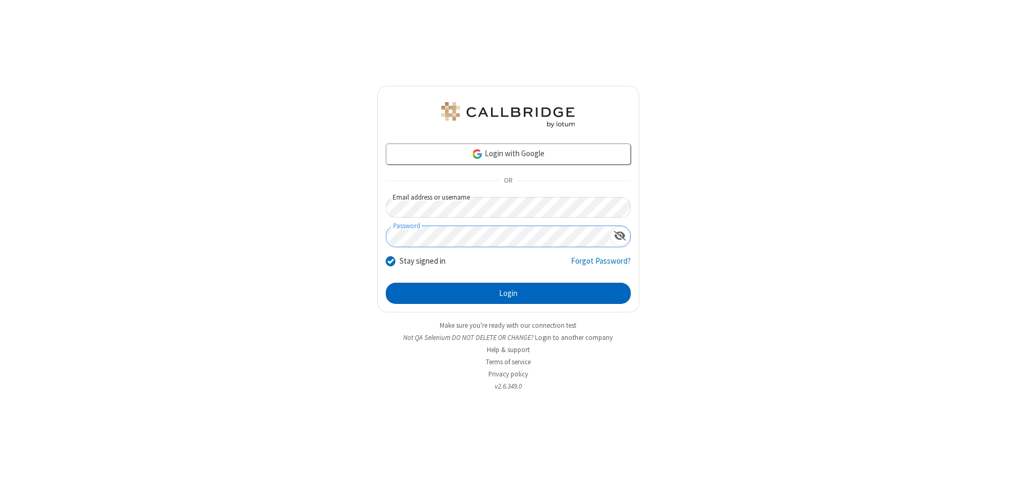
click at [508, 293] on button "Login" at bounding box center [508, 293] width 245 height 21
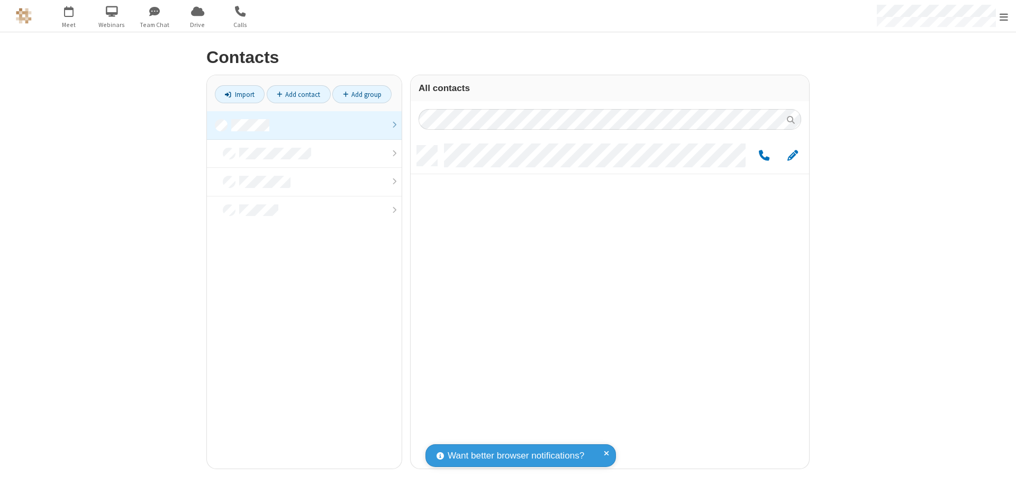
scroll to position [323, 391]
click at [304, 125] on link at bounding box center [304, 125] width 195 height 29
click at [793, 155] on span "Edit" at bounding box center [792, 155] width 11 height 13
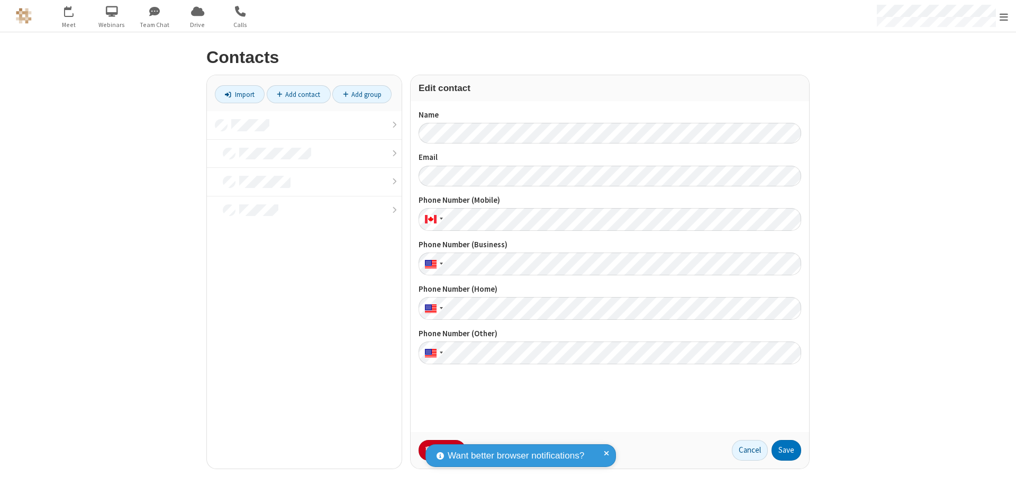
click at [0, 0] on button "No Thanks" at bounding box center [0, 0] width 0 height 0
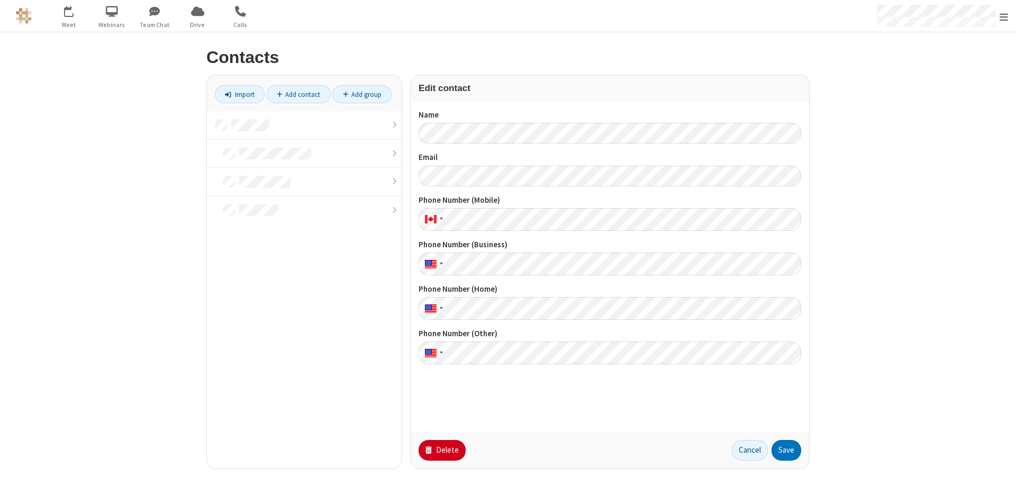
click at [441, 450] on button "Delete" at bounding box center [442, 450] width 47 height 21
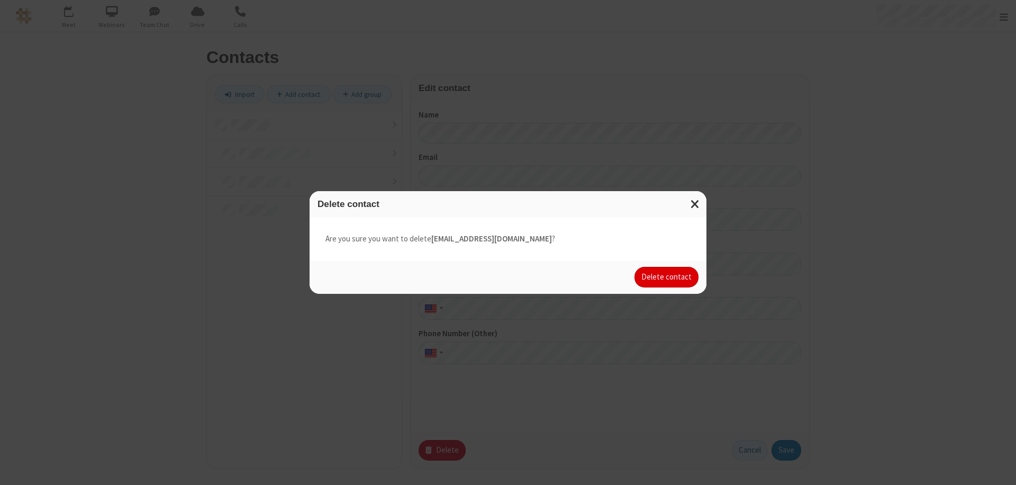
click at [667, 277] on button "Delete contact" at bounding box center [667, 277] width 64 height 21
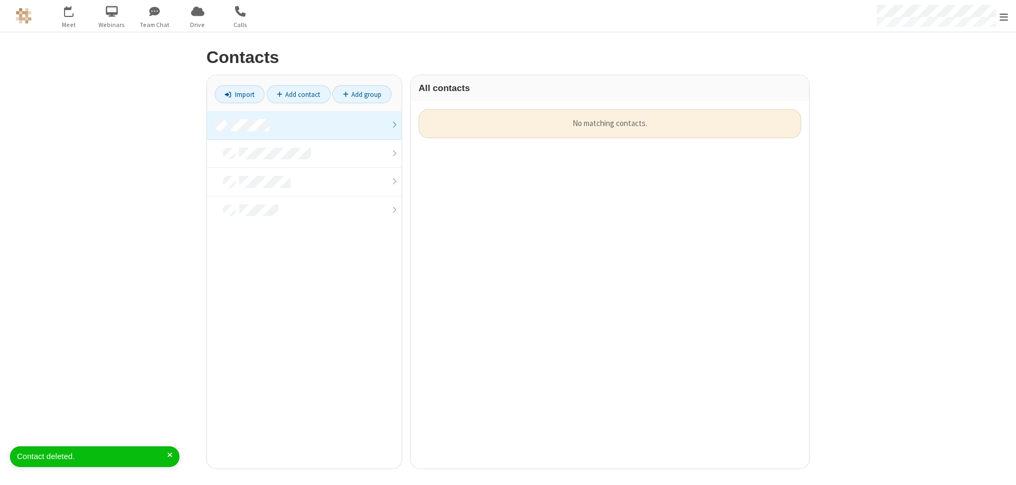
scroll to position [359, 391]
